Goal: Contribute content

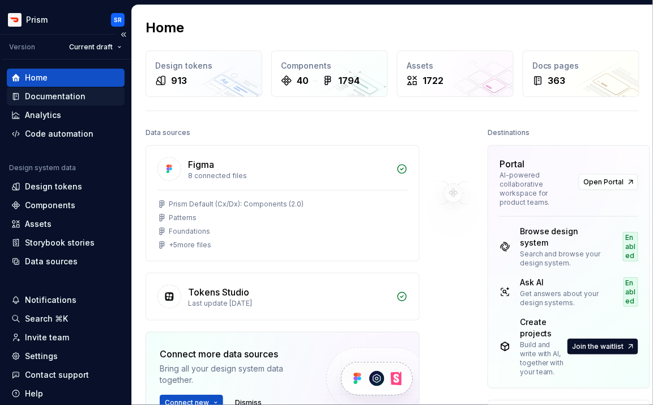
click at [52, 97] on div "Documentation" at bounding box center [55, 96] width 61 height 11
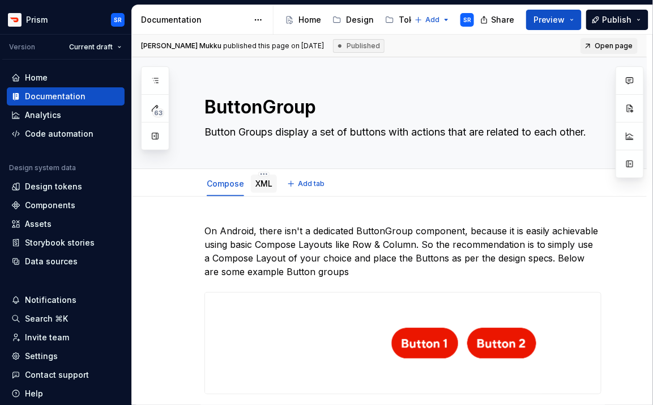
click at [264, 188] on link "XML" at bounding box center [264, 184] width 17 height 10
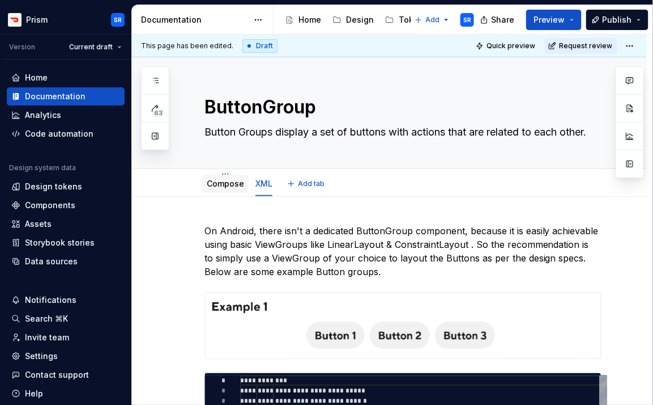
click at [233, 186] on link "Compose" at bounding box center [225, 184] width 37 height 10
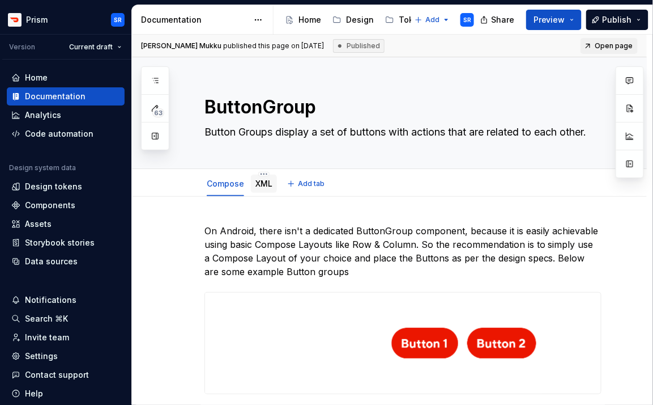
click at [266, 186] on link "XML" at bounding box center [264, 184] width 17 height 10
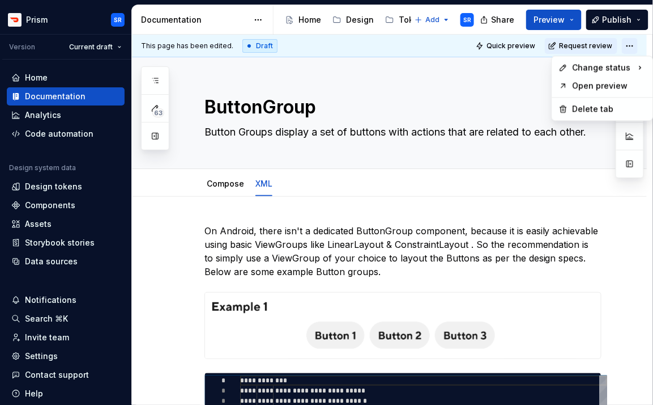
click at [639, 44] on html "Prism SR Version Current draft Home Documentation Analytics Code automation Des…" at bounding box center [326, 202] width 653 height 405
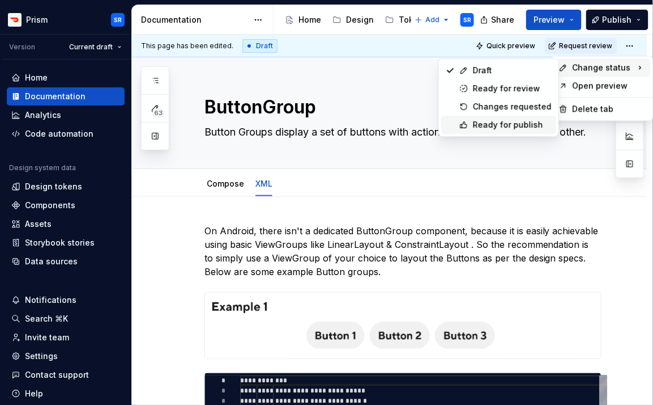
click at [516, 127] on div "Ready for publish" at bounding box center [512, 124] width 79 height 11
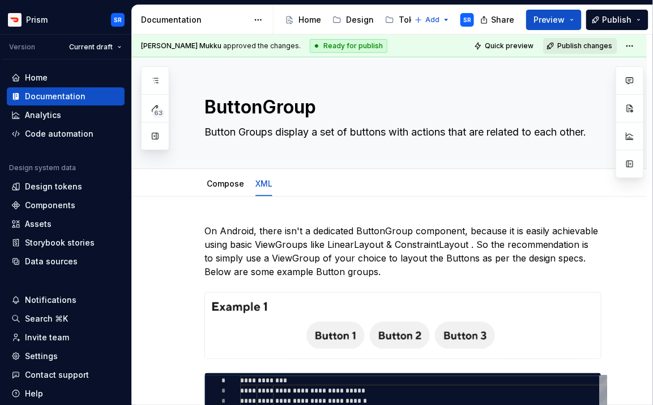
click at [595, 46] on span "Publish changes" at bounding box center [585, 45] width 55 height 9
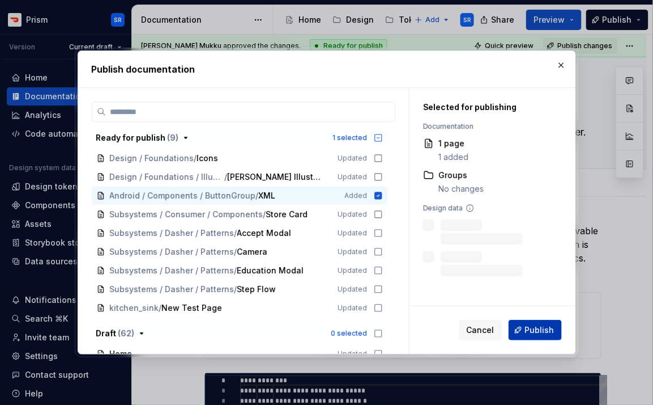
click at [536, 331] on span "Publish" at bounding box center [539, 329] width 29 height 11
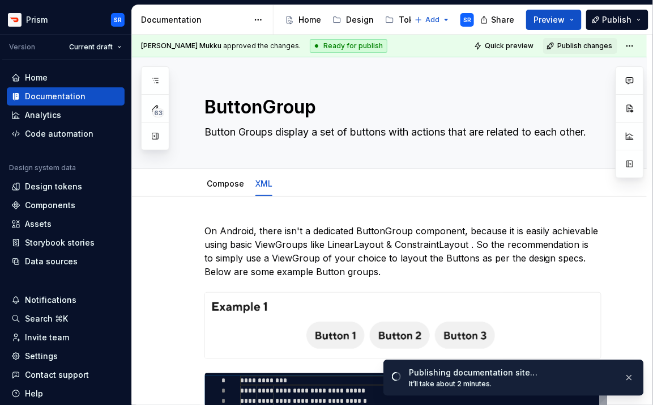
type textarea "*"
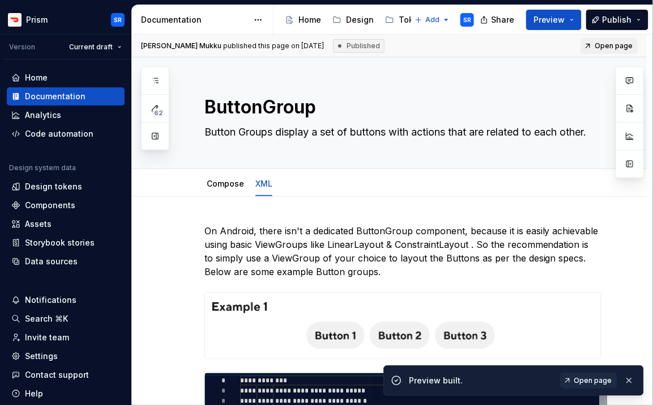
type textarea "*"
